Goal: Consume media (video, audio): Watch videos, listen to music or podcasts

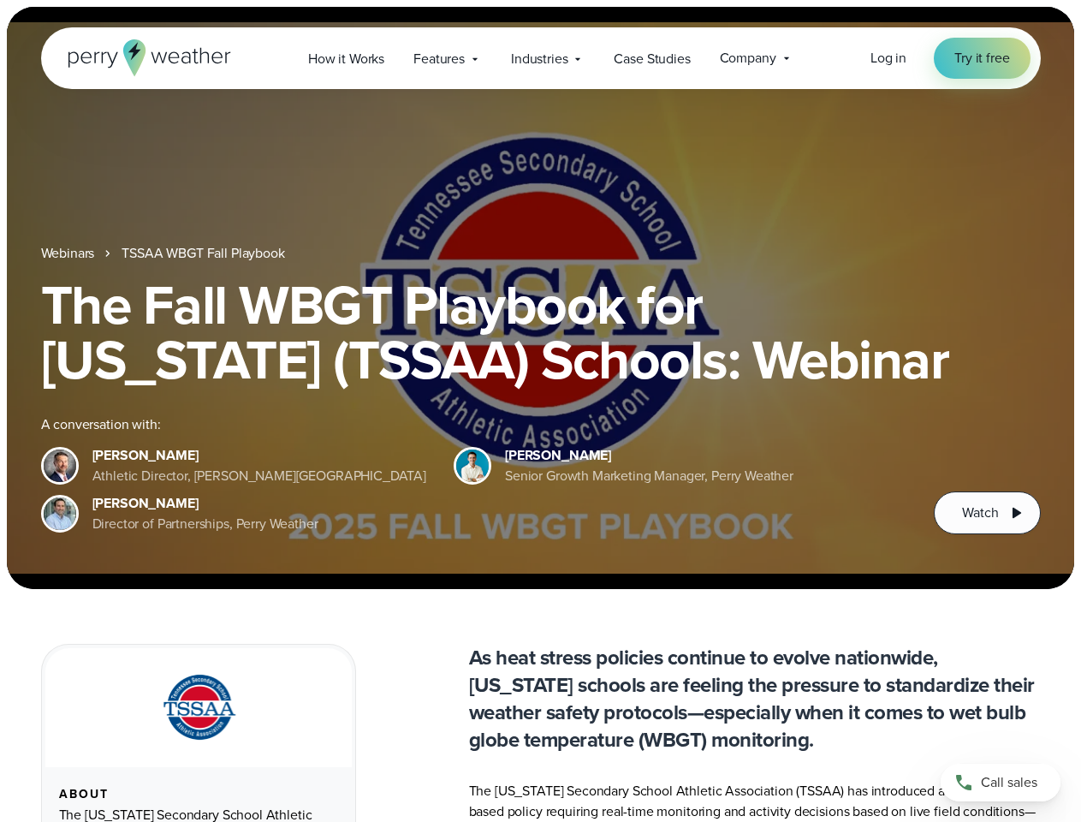
click at [540, 411] on div "The Fall WBGT Playbook for [US_STATE] (TSSAA) Schools: Webinar A conversation w…" at bounding box center [541, 405] width 1000 height 257
click at [540, 58] on span "Industries" at bounding box center [539, 59] width 56 height 21
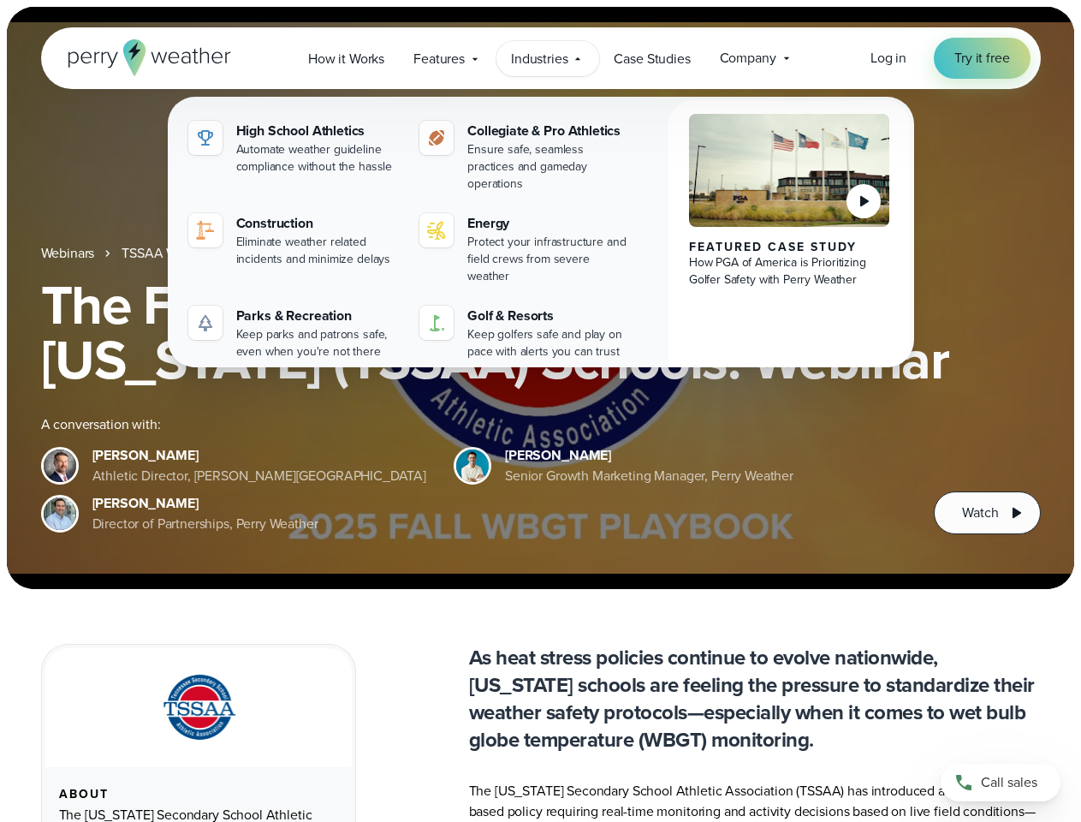
click at [540, 298] on h1 "The Fall WBGT Playbook for [US_STATE] (TSSAA) Schools: Webinar" at bounding box center [541, 332] width 1000 height 110
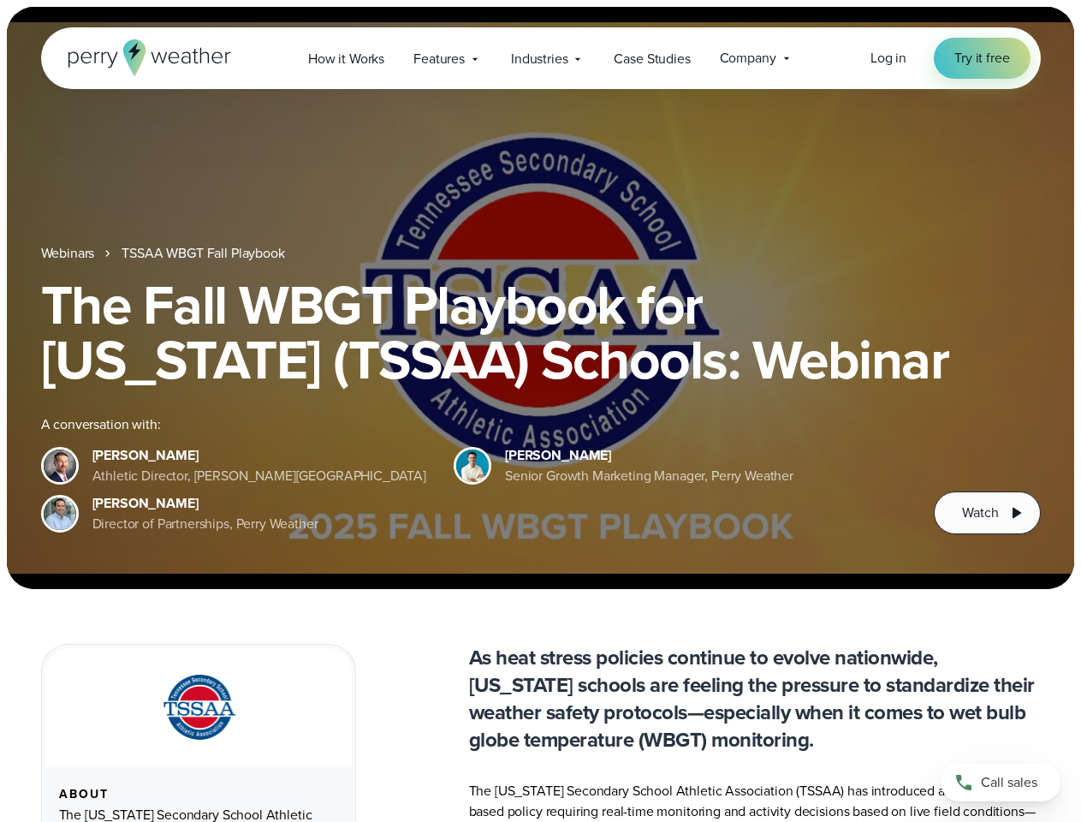
click at [205, 253] on link "TSSAA WBGT Fall Playbook" at bounding box center [203, 253] width 163 height 21
click at [987, 513] on span "Watch" at bounding box center [980, 512] width 36 height 21
